Goal: Task Accomplishment & Management: Complete application form

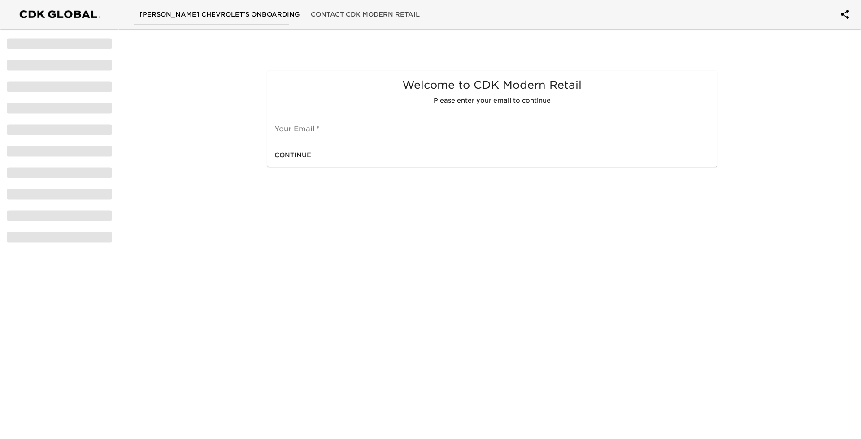
click at [325, 119] on div "Your Email   *" at bounding box center [491, 126] width 435 height 22
click at [324, 130] on input "text" at bounding box center [491, 129] width 435 height 14
type input "[EMAIL_ADDRESS][DOMAIN_NAME]"
click at [301, 155] on span "Continue" at bounding box center [292, 155] width 37 height 11
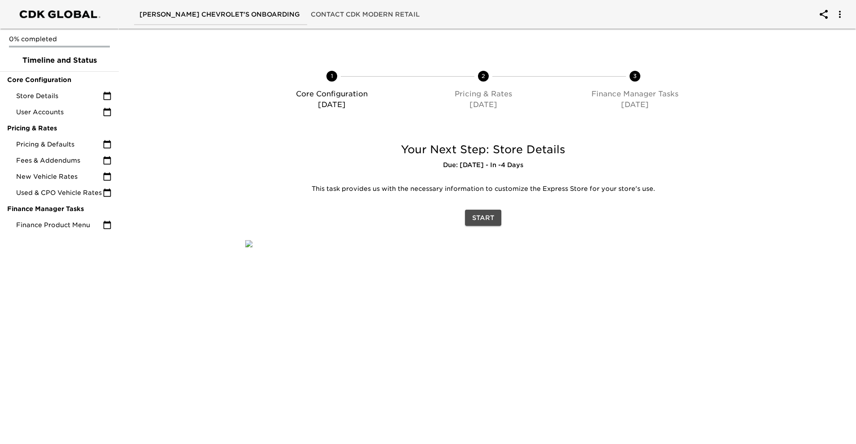
click at [483, 224] on button "Start" at bounding box center [483, 218] width 36 height 17
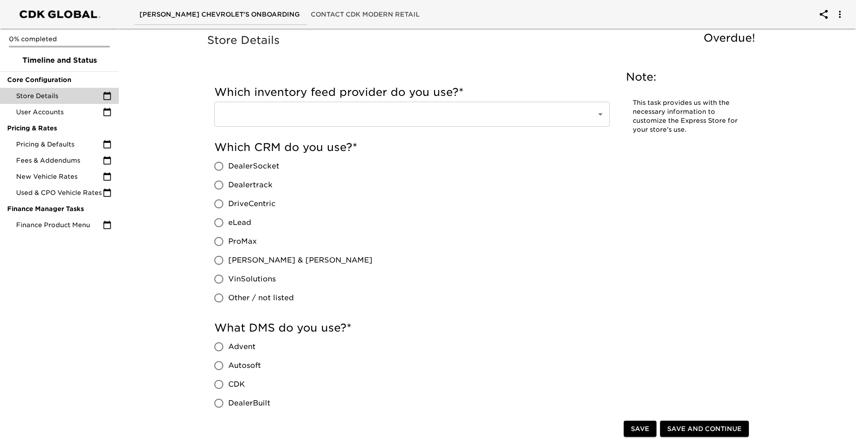
click at [221, 222] on input "eLead" at bounding box center [218, 222] width 19 height 19
radio input "true"
click at [221, 383] on input "CDK" at bounding box center [218, 384] width 19 height 19
radio input "true"
click at [693, 427] on span "Save and Continue" at bounding box center [704, 429] width 74 height 11
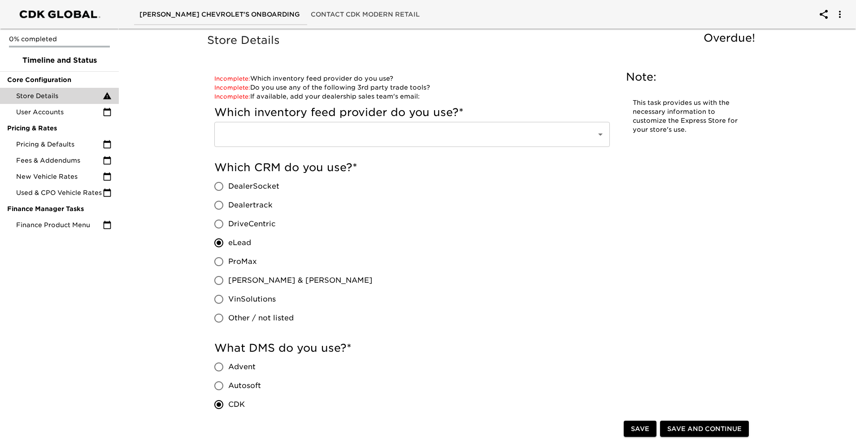
click at [495, 145] on div "​" at bounding box center [411, 134] width 395 height 25
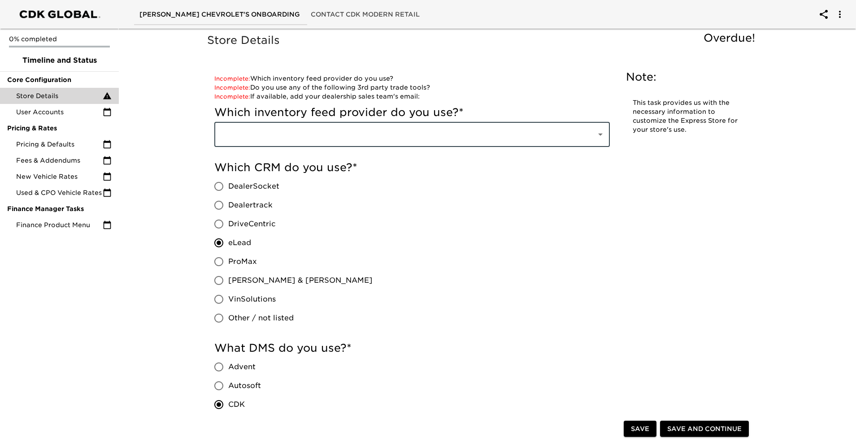
click at [601, 135] on icon "Open" at bounding box center [600, 135] width 4 height 2
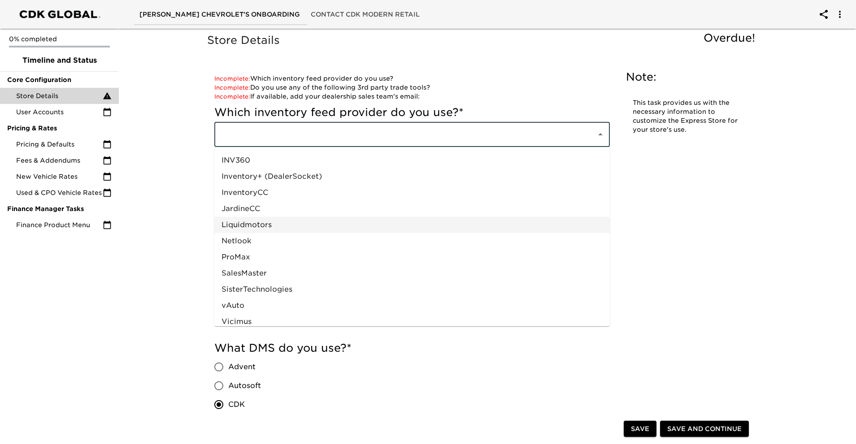
scroll to position [427, 0]
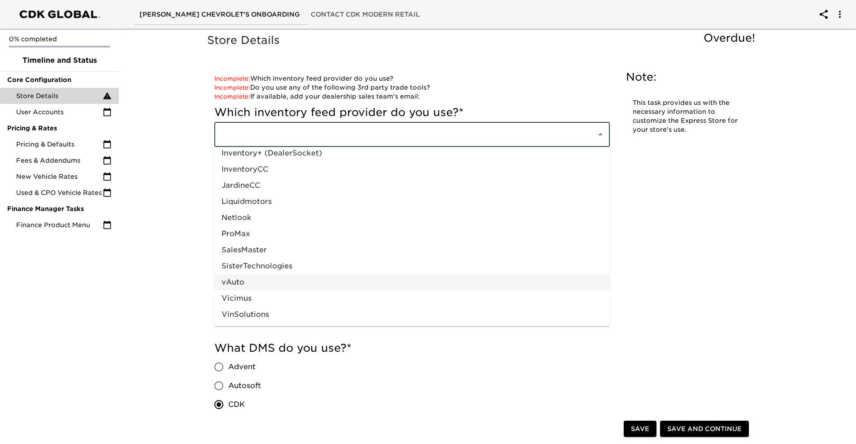
click at [304, 287] on li "vAuto" at bounding box center [411, 282] width 395 height 16
type input "vAuto"
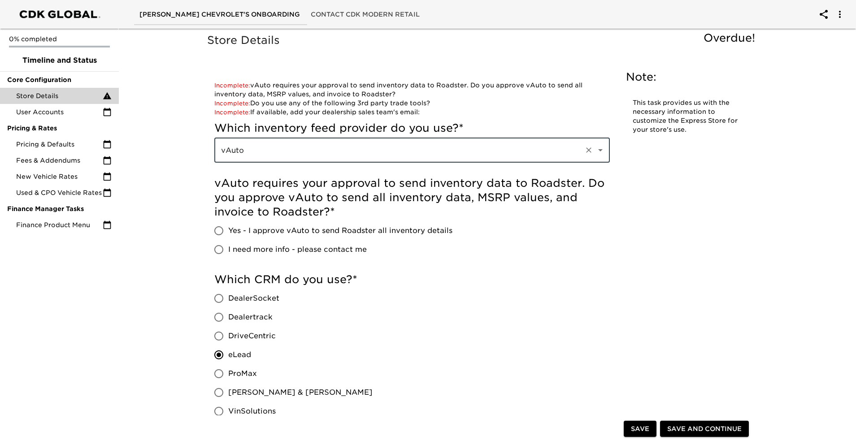
click at [218, 229] on input "Yes - I approve vAuto to send Roadster all inventory details" at bounding box center [218, 230] width 19 height 19
radio input "true"
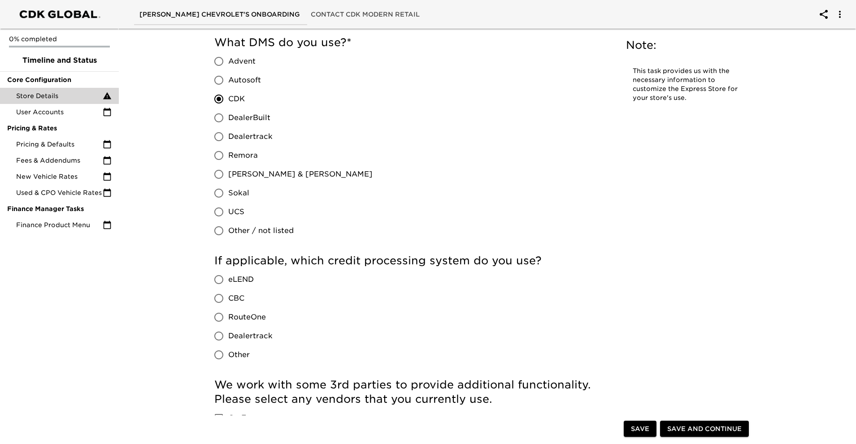
scroll to position [448, 0]
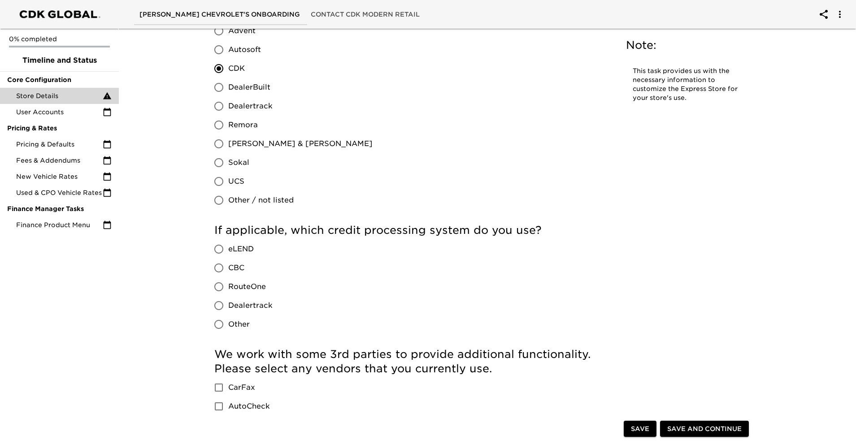
click at [220, 290] on input "RouteOne" at bounding box center [218, 286] width 19 height 19
radio input "true"
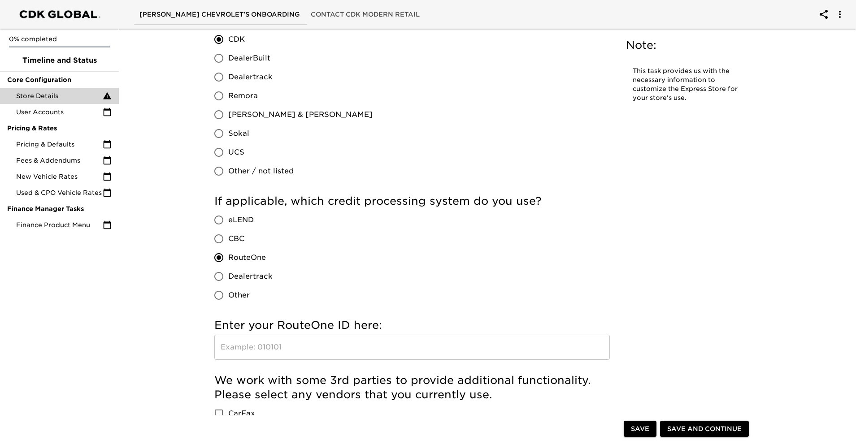
scroll to position [493, 0]
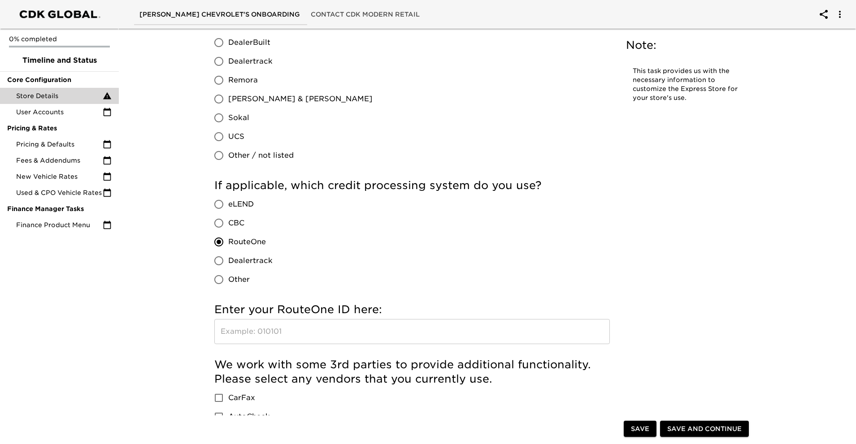
click at [351, 333] on input "text" at bounding box center [411, 331] width 395 height 25
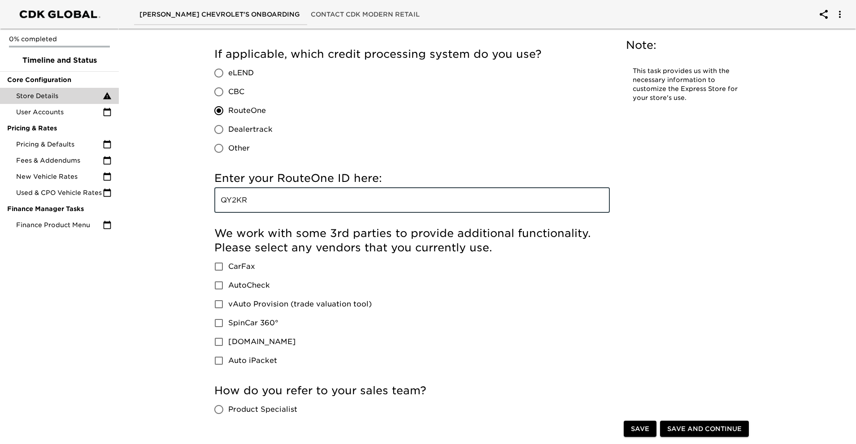
scroll to position [628, 0]
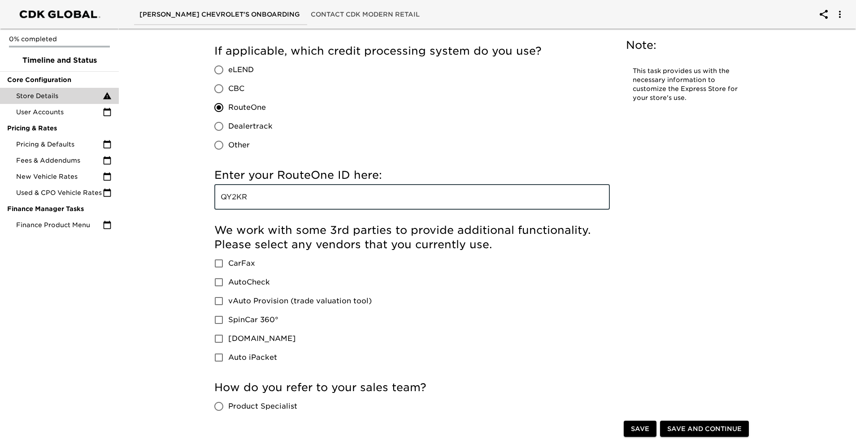
type input "QY2KR"
click at [218, 267] on input "CarFax" at bounding box center [218, 263] width 19 height 19
checkbox input "true"
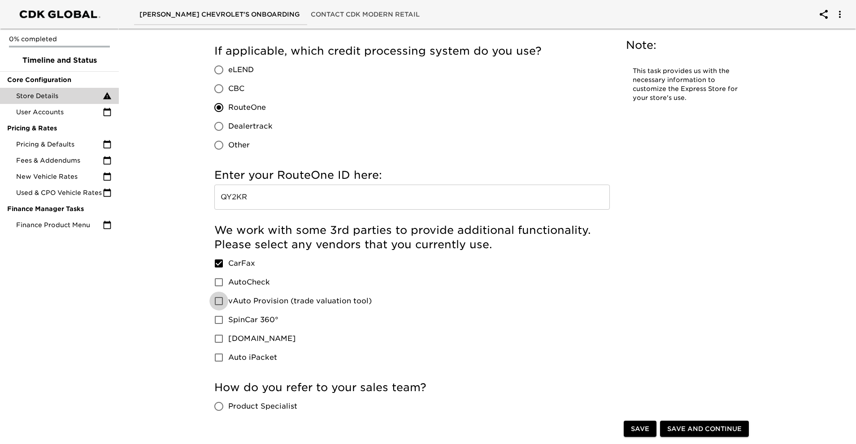
click at [217, 300] on input "vAuto Provision (trade valuation tool)" at bounding box center [218, 301] width 19 height 19
checkbox input "true"
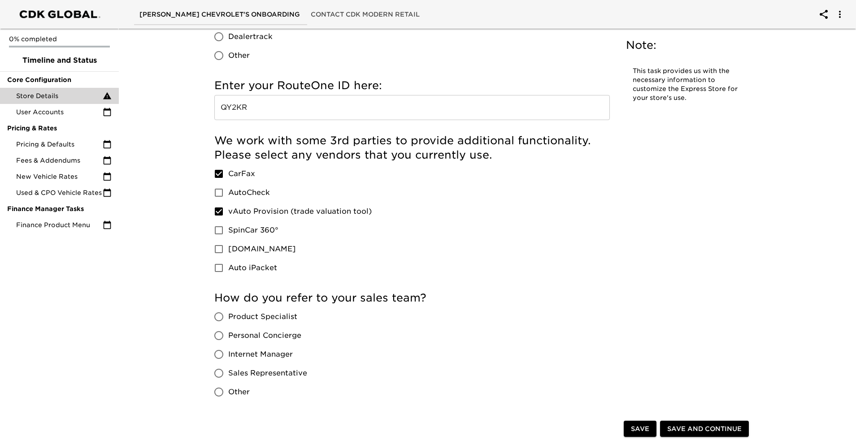
scroll to position [762, 0]
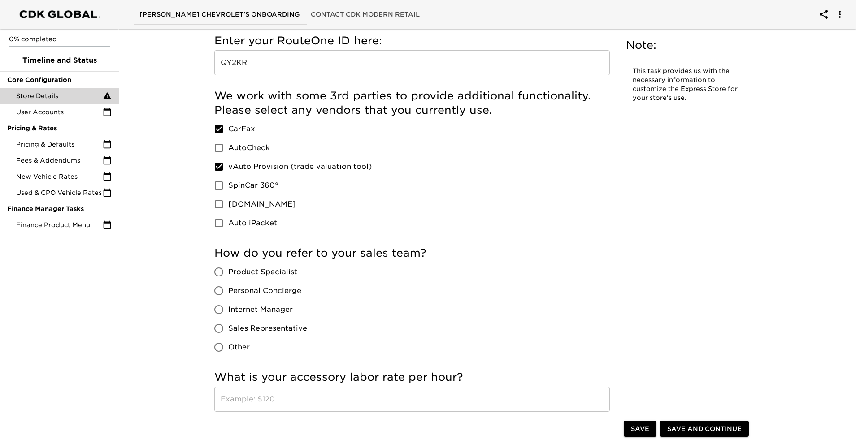
click at [217, 329] on input "Sales Representative" at bounding box center [218, 328] width 19 height 19
radio input "true"
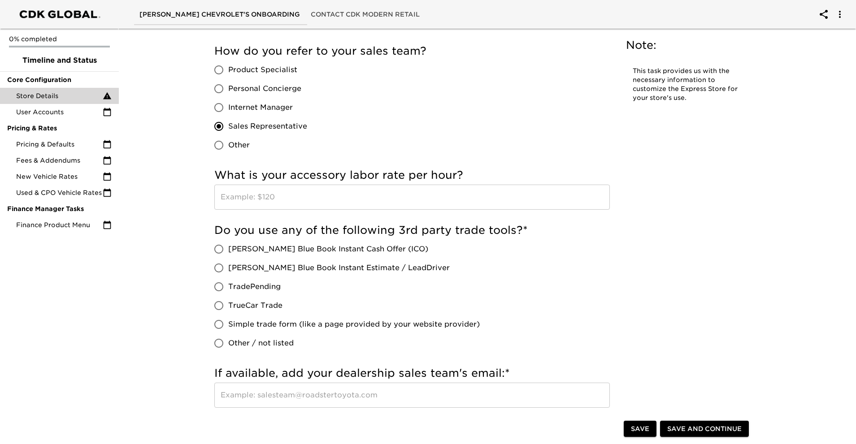
scroll to position [986, 0]
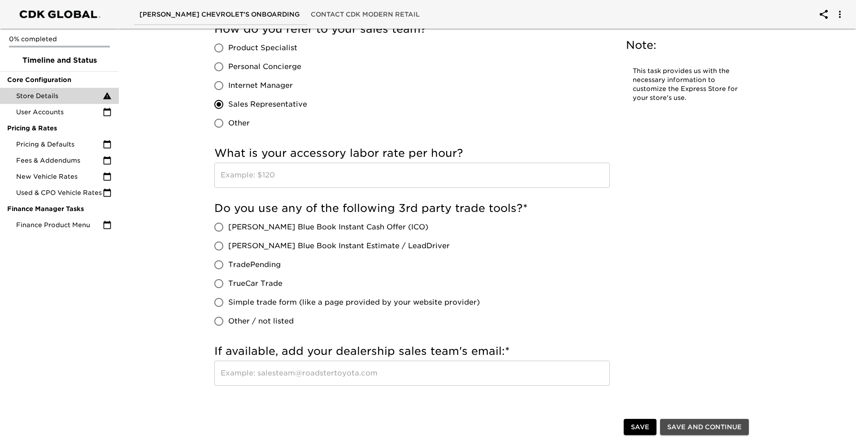
click at [702, 427] on span "Save and Continue" at bounding box center [704, 427] width 74 height 11
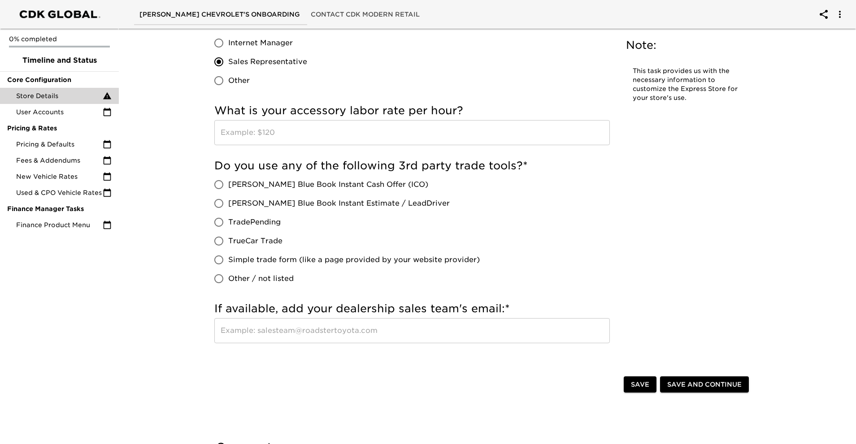
scroll to position [1031, 0]
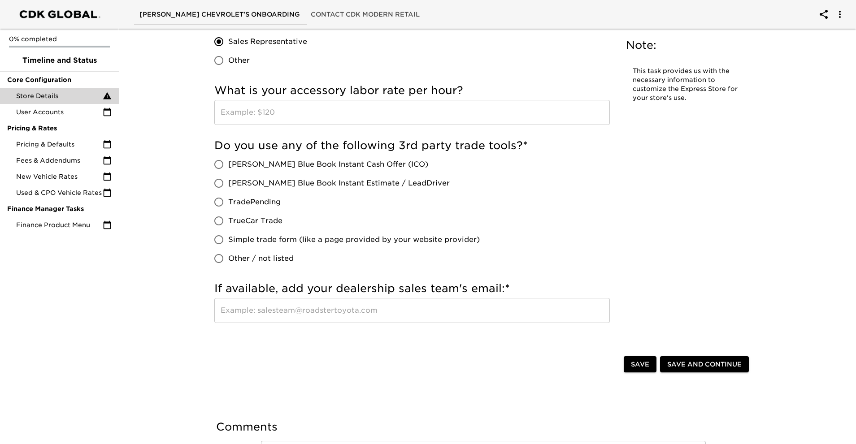
click at [218, 168] on input "[PERSON_NAME] Blue Book Instant Cash Offer (ICO)" at bounding box center [218, 164] width 19 height 19
radio input "true"
click at [220, 260] on input "Other / not listed" at bounding box center [218, 258] width 19 height 19
radio input "true"
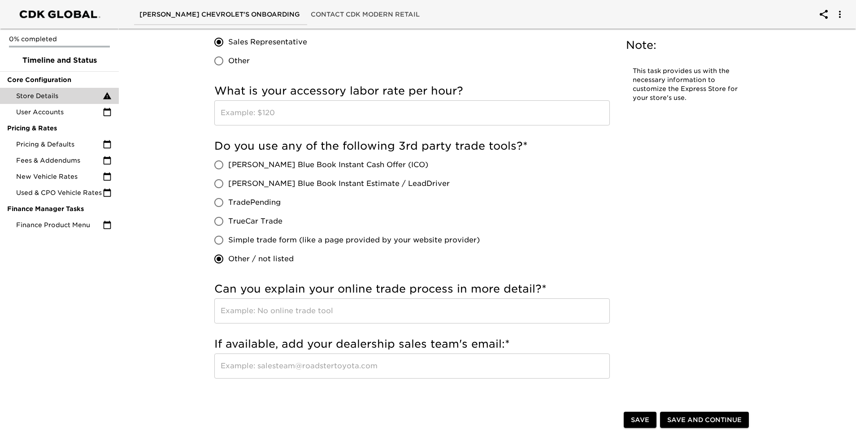
scroll to position [1040, 0]
click at [217, 256] on input "Other / not listed" at bounding box center [218, 258] width 19 height 19
click at [218, 164] on input "[PERSON_NAME] Blue Book Instant Cash Offer (ICO)" at bounding box center [218, 164] width 19 height 19
radio input "true"
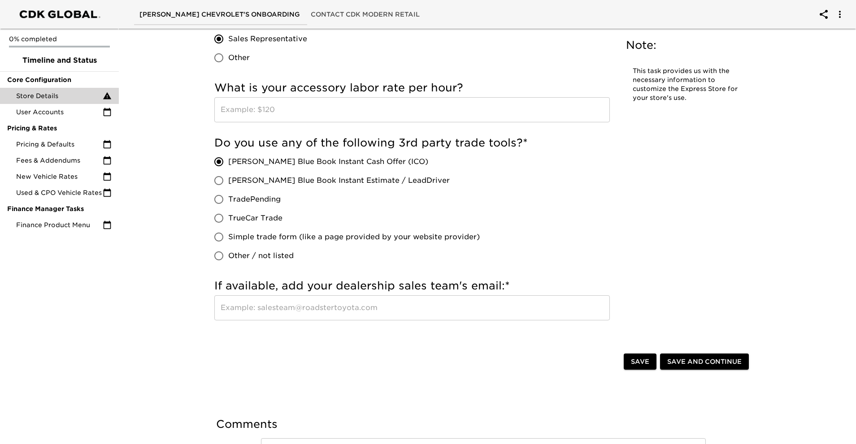
scroll to position [1031, 0]
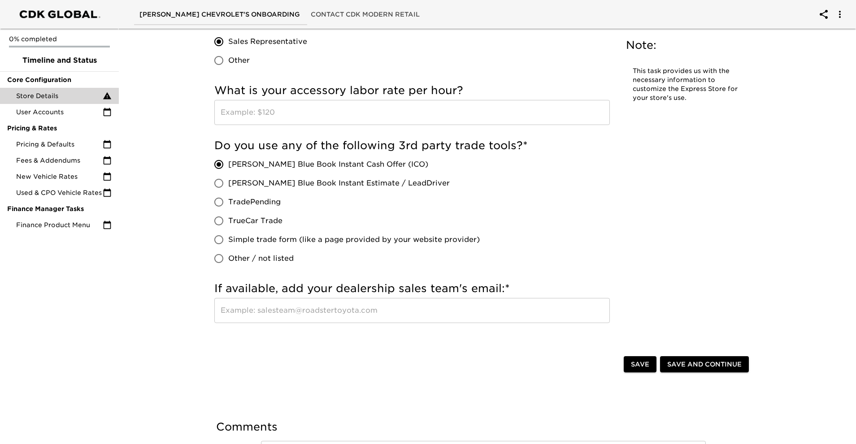
click at [717, 362] on span "Save and Continue" at bounding box center [704, 364] width 74 height 11
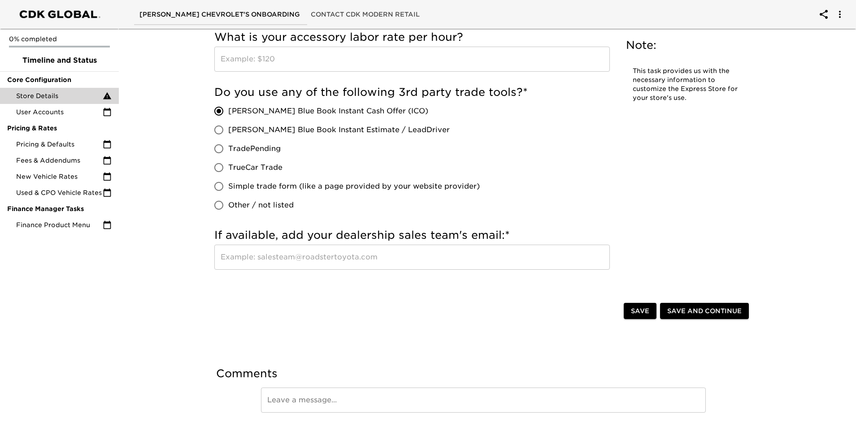
scroll to position [1076, 0]
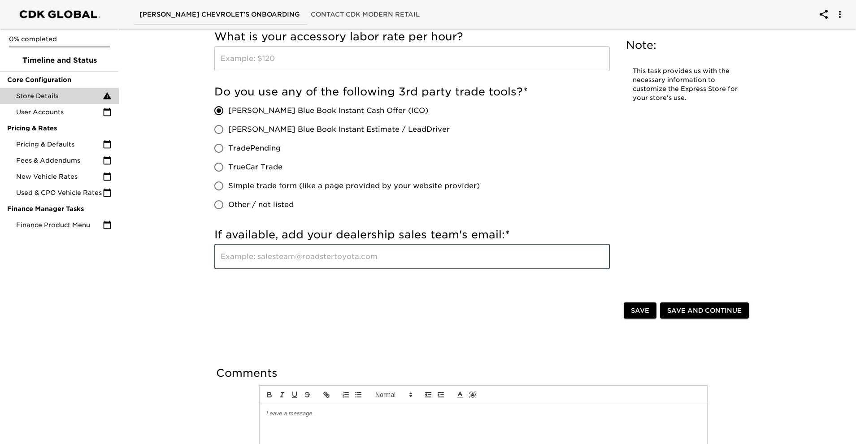
click at [278, 259] on input "text" at bounding box center [411, 256] width 395 height 25
type input "[EMAIL_ADDRESS][DOMAIN_NAME]"
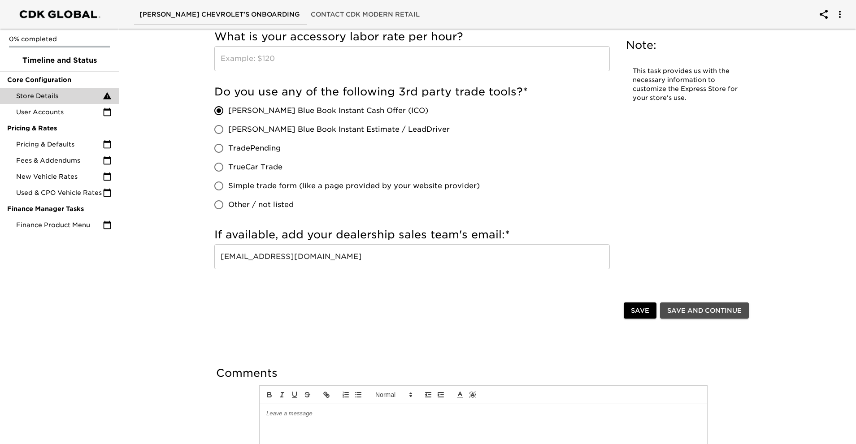
click at [684, 310] on span "Save and Continue" at bounding box center [704, 310] width 74 height 11
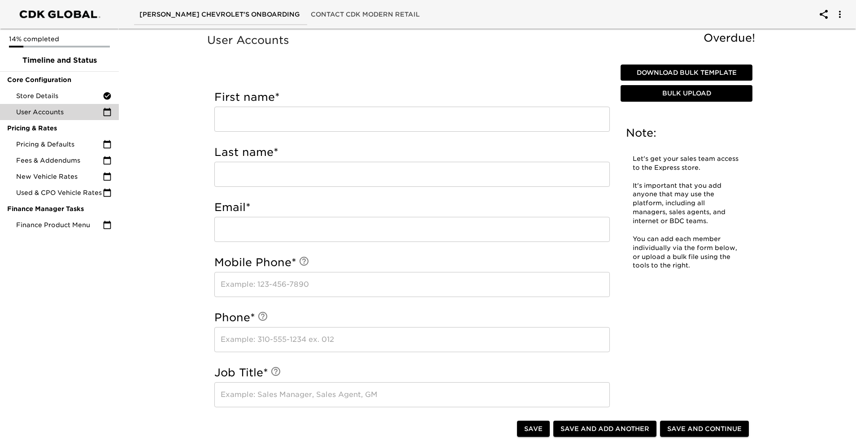
click at [693, 69] on span "Download Bulk Template" at bounding box center [686, 72] width 125 height 11
click at [691, 429] on span "Save and Continue" at bounding box center [704, 429] width 74 height 11
click at [697, 428] on span "Save and Continue" at bounding box center [704, 429] width 74 height 11
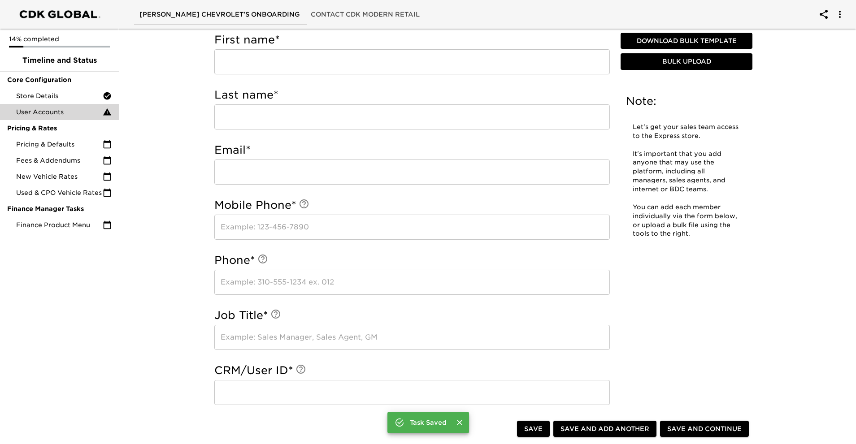
scroll to position [45, 0]
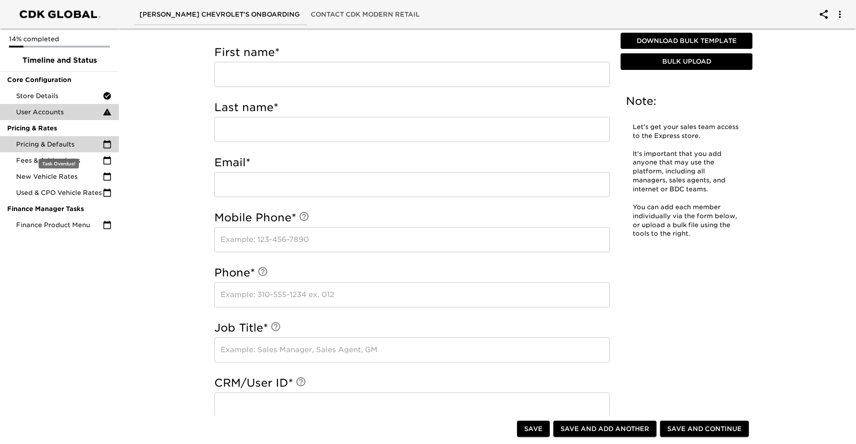
click at [59, 141] on span "Pricing & Defaults" at bounding box center [59, 144] width 87 height 9
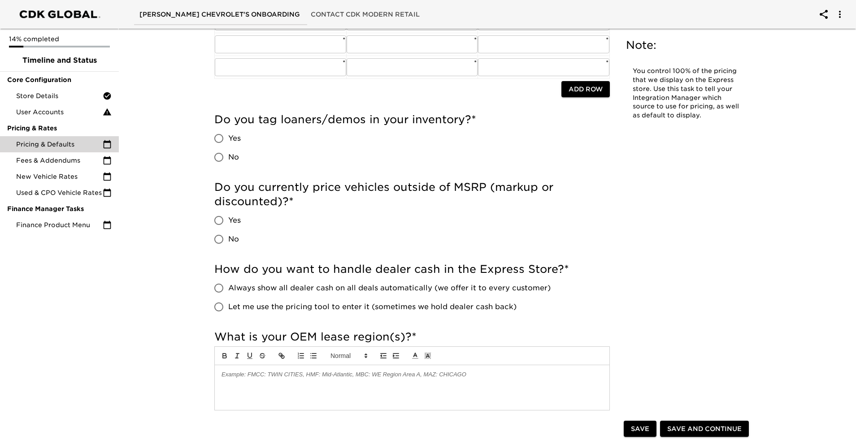
scroll to position [179, 0]
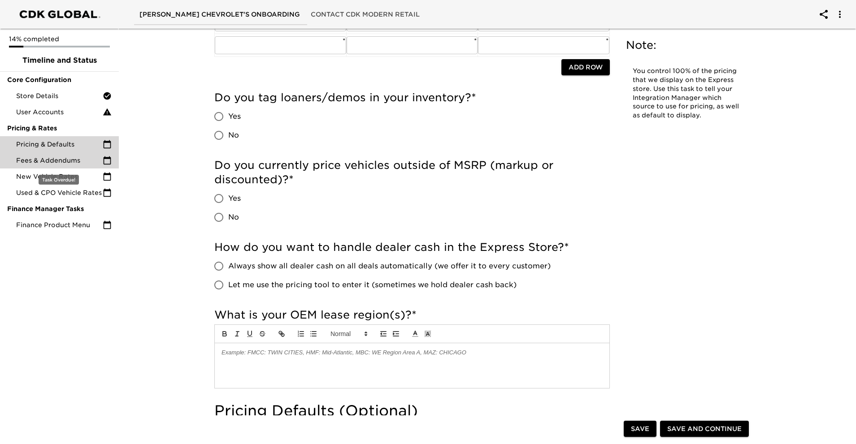
click at [58, 162] on span "Fees & Addendums" at bounding box center [59, 160] width 87 height 9
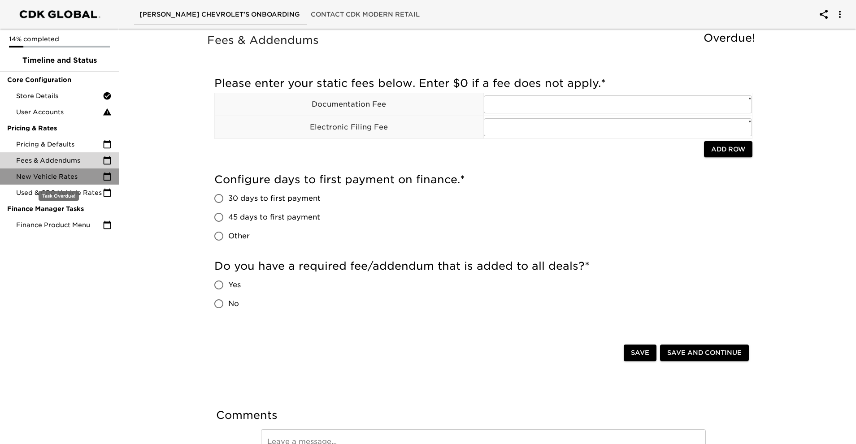
click at [67, 180] on span "New Vehicle Rates" at bounding box center [59, 176] width 87 height 9
